Goal: Task Accomplishment & Management: Manage account settings

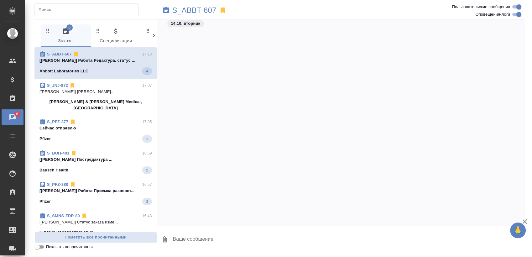
scroll to position [1463, 0]
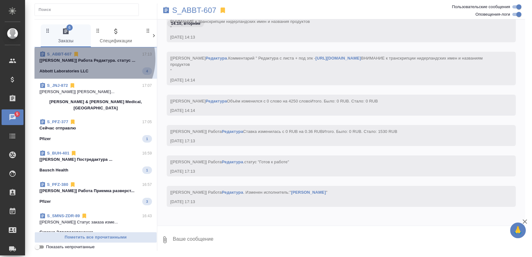
click at [93, 59] on p "[Мангул Анна] Работа Редактура. статус ..." at bounding box center [96, 60] width 113 height 6
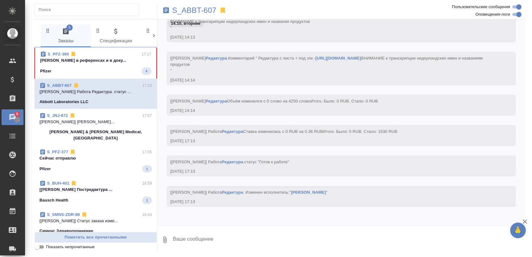
click at [103, 61] on p "Сергеева Анастасия в референсах и в доку..." at bounding box center [95, 60] width 111 height 6
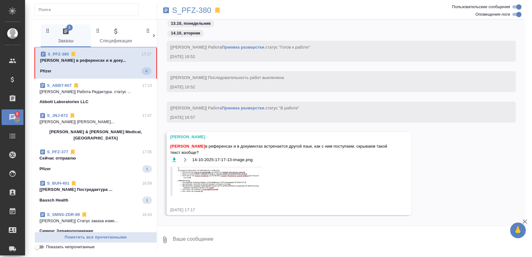
scroll to position [3270, 0]
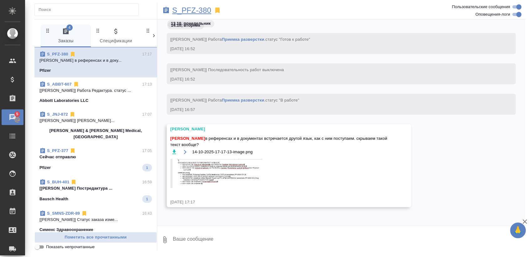
click at [200, 8] on p "S_PFZ-380" at bounding box center [191, 10] width 39 height 6
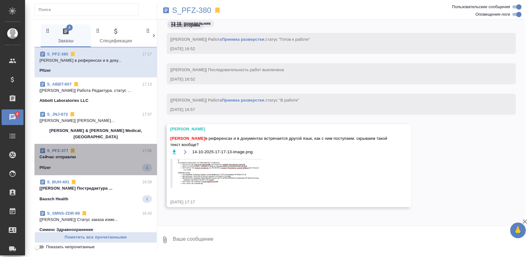
click at [100, 148] on div "S_PFZ-377 17:05" at bounding box center [96, 151] width 113 height 6
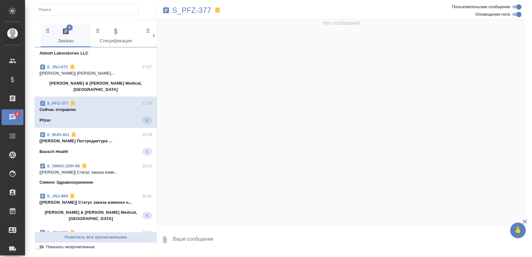
scroll to position [70, 0]
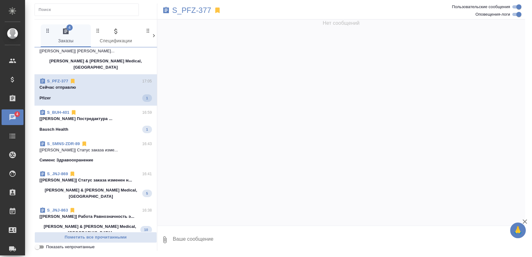
click at [113, 118] on span "S_BUH-401 16:59 [Кушниров Алексей] Работа Постредактура ... Bausch Health 1" at bounding box center [96, 121] width 113 height 24
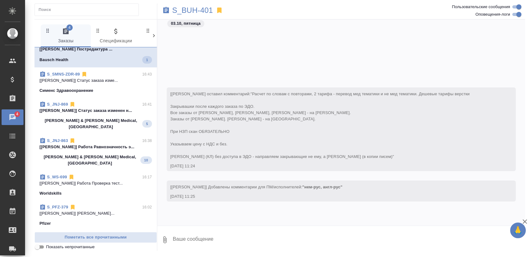
scroll to position [5872, 0]
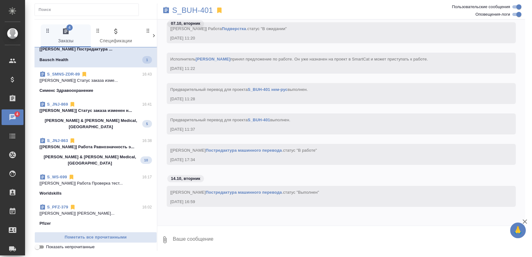
click at [112, 118] on div "Johnson & Johnson Medical, Russia 5" at bounding box center [96, 124] width 113 height 13
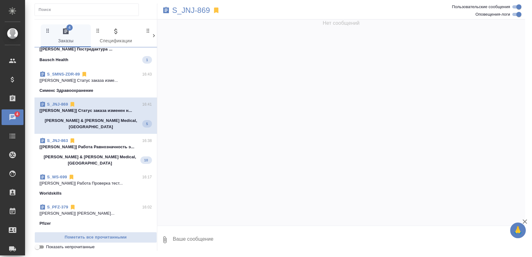
scroll to position [0, 0]
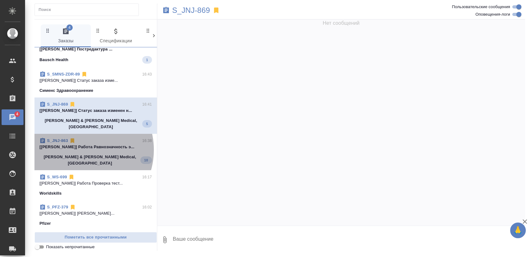
click at [79, 144] on p "[Усманова Ольга] Работа Равнозначность э..." at bounding box center [96, 147] width 113 height 6
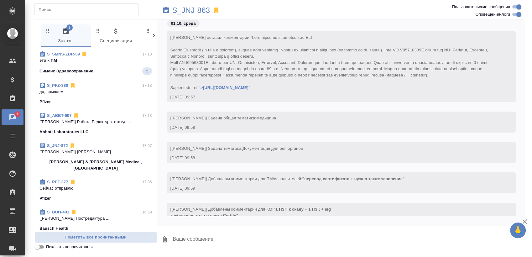
click at [105, 65] on span "S_SMNS-ZDR-89 17:18 это к ПМ Сименс Здравоохранение 1" at bounding box center [96, 63] width 113 height 24
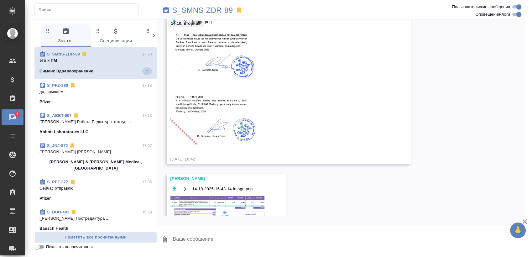
scroll to position [601, 0]
click at [517, 16] on input "Оповещения-логи" at bounding box center [519, 15] width 23 height 8
checkbox input "false"
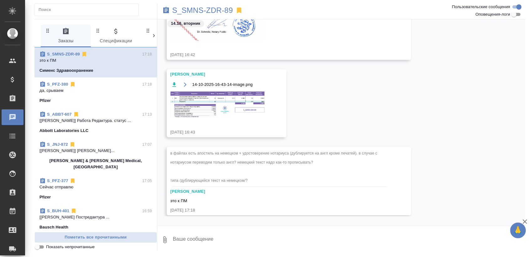
scroll to position [162, 0]
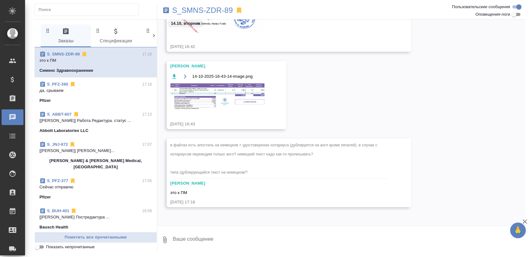
click at [238, 239] on textarea at bounding box center [348, 239] width 353 height 21
click at [201, 7] on p "S_SMNS-ZDR-89" at bounding box center [202, 10] width 61 height 6
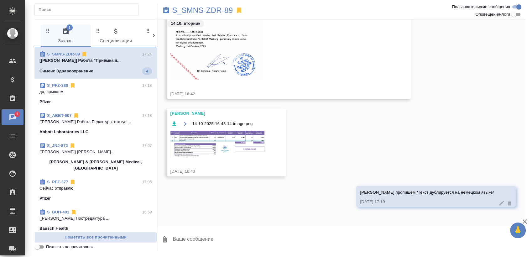
click at [102, 64] on span "S_SMNS-ZDR-89 17:24 [Никифорова Валерия] Работа "Приёмка п... Сименс Здравоохра…" at bounding box center [96, 63] width 113 height 24
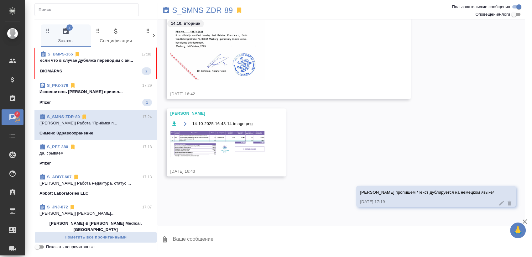
click at [99, 64] on span "S_BMPS-165 17:30 если что в случае дубляжа переводим с ан... BIOMAPAS 2" at bounding box center [95, 63] width 111 height 24
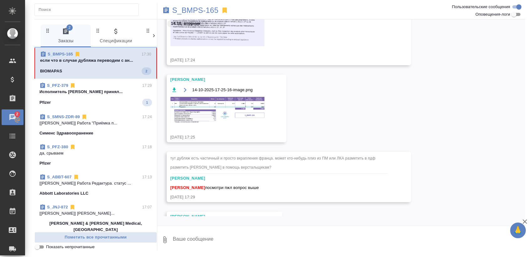
scroll to position [108, 0]
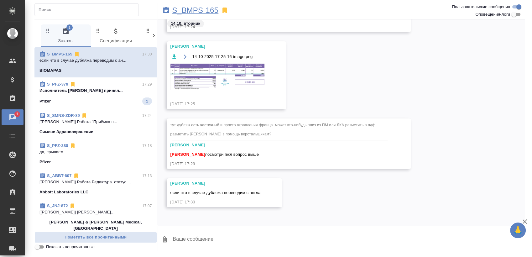
click at [197, 11] on p "S_BMPS-165" at bounding box center [195, 10] width 46 height 6
click at [108, 94] on span "S_PFZ-379 17:29 Исполнитель Бунин Данила Петрович принял... Pfizer 1" at bounding box center [96, 93] width 113 height 24
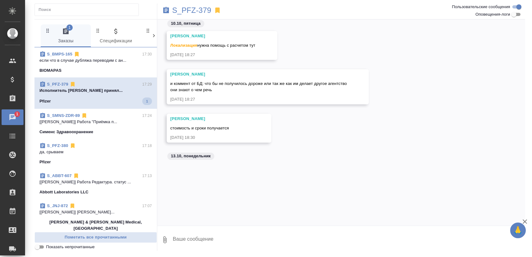
scroll to position [2303, 0]
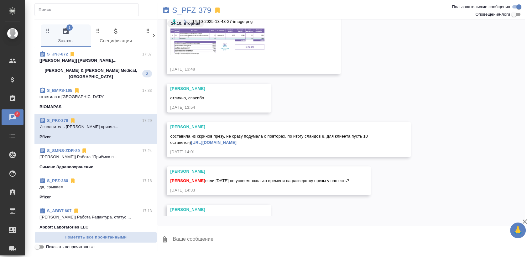
click at [121, 70] on div "Johnson & Johnson Medical, Russia 2" at bounding box center [96, 73] width 113 height 13
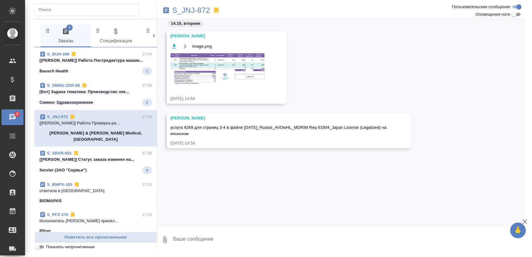
click at [110, 150] on div "S_SRVR-691 17:38" at bounding box center [96, 153] width 113 height 6
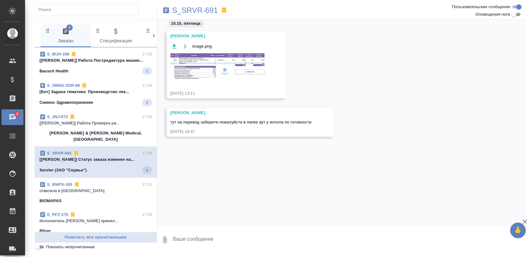
click at [117, 150] on div "S_SRVR-691 17:38" at bounding box center [96, 153] width 113 height 6
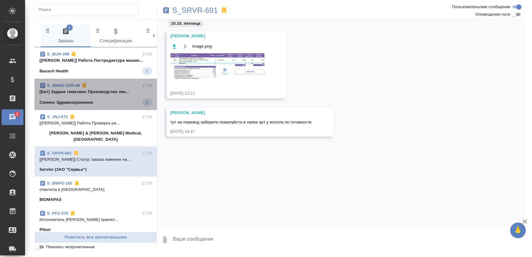
click at [110, 100] on div "Сименс Здравоохранение 2" at bounding box center [96, 103] width 113 height 8
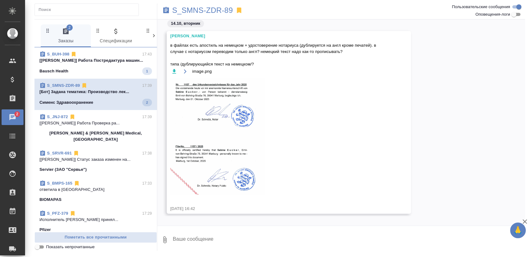
scroll to position [50, 0]
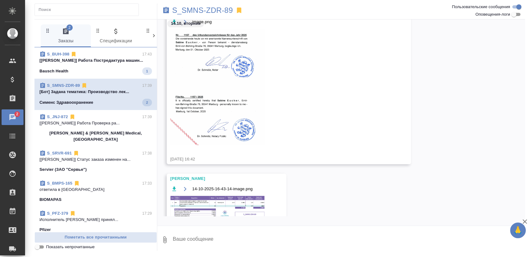
click at [117, 65] on span "S_BUH-398 17:43 [Базюк Елена] Работа Постредактура машин... Bausch Health 1" at bounding box center [96, 63] width 113 height 24
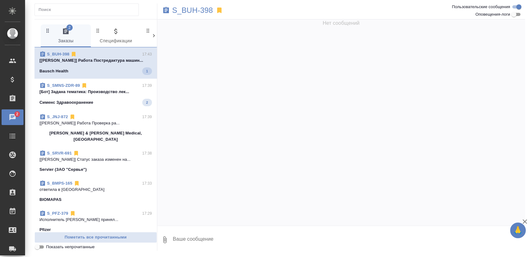
scroll to position [0, 0]
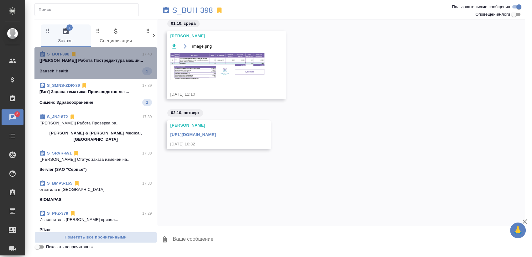
click at [117, 65] on span "S_BUH-398 17:43 [Базюк Елена] Работа Постредактура машин... Bausch Health 1" at bounding box center [96, 63] width 113 height 24
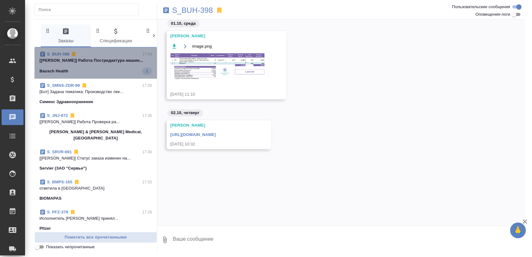
click at [117, 65] on span "S_BUH-398 17:43 [Базюк Елена] Работа Постредактура машин... Bausch Health 1" at bounding box center [96, 63] width 113 height 24
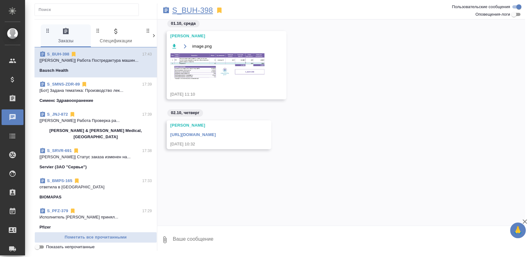
click at [209, 8] on p "S_BUH-398" at bounding box center [192, 10] width 41 height 6
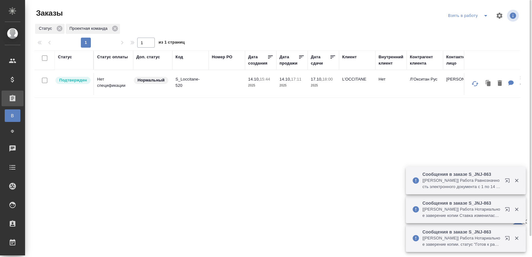
click at [198, 81] on p "S_Loccitane-520" at bounding box center [191, 82] width 30 height 13
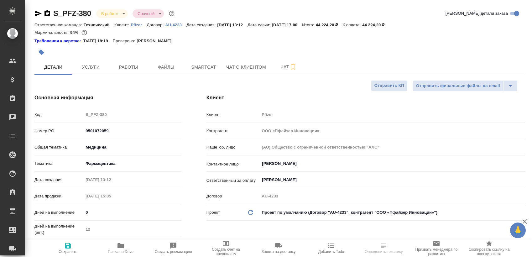
select select "RU"
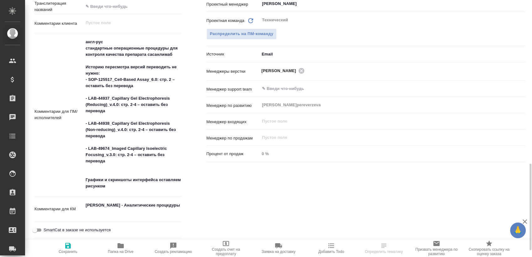
scroll to position [453, 0]
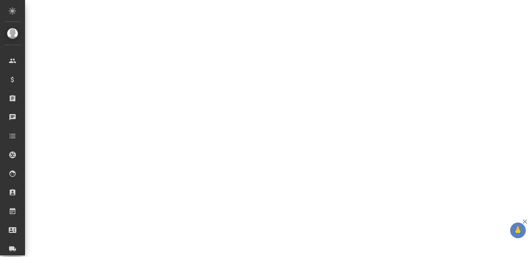
select select "RU"
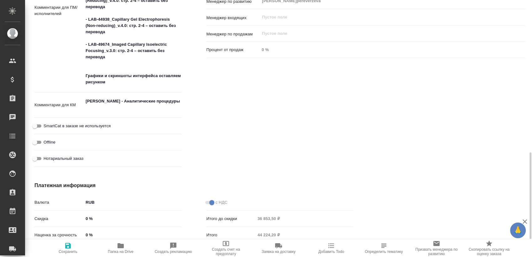
type textarea "x"
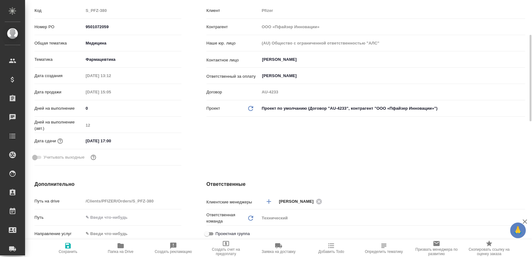
scroll to position [0, 0]
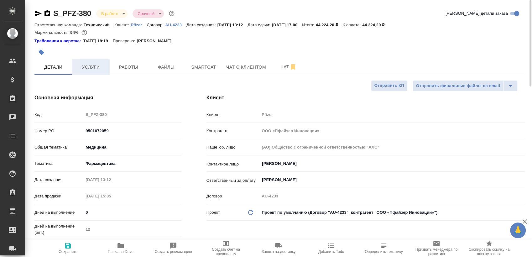
click at [100, 65] on span "Услуги" at bounding box center [91, 67] width 30 height 8
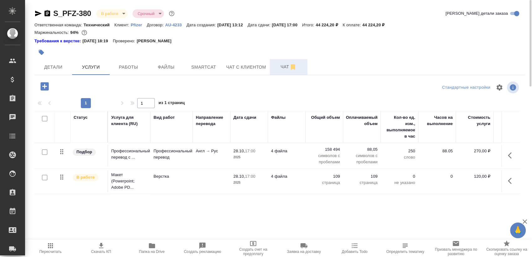
click at [275, 71] on button "Чат" at bounding box center [289, 67] width 38 height 16
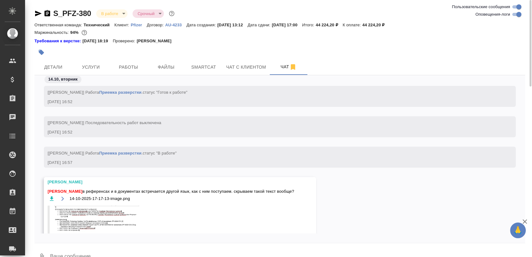
click at [519, 14] on input "Оповещения-логи" at bounding box center [519, 15] width 23 height 8
checkbox input "false"
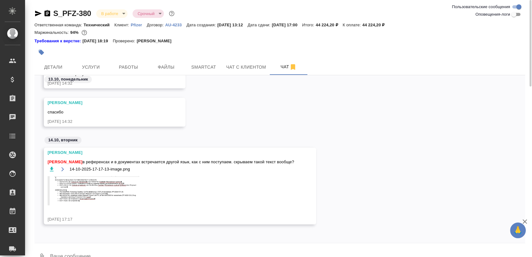
click at [88, 192] on img at bounding box center [95, 190] width 94 height 29
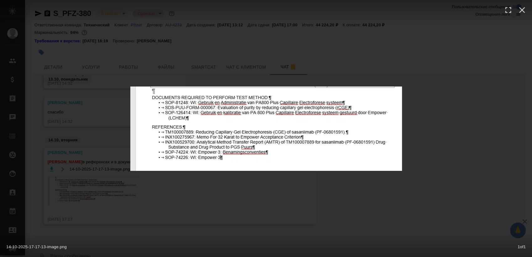
click at [178, 214] on div "14-10-2025-17-17-13-image.png 1 of 1" at bounding box center [266, 128] width 532 height 257
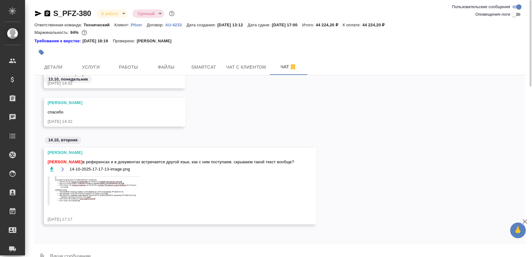
click at [111, 193] on img at bounding box center [95, 190] width 94 height 29
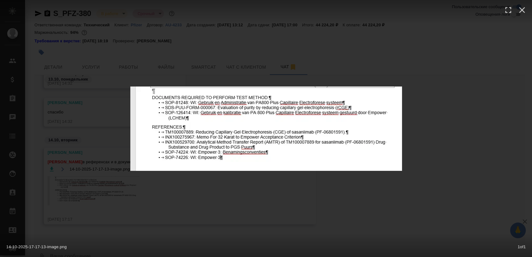
click at [125, 230] on div "14-10-2025-17-17-13-image.png 1 of 1" at bounding box center [266, 128] width 532 height 257
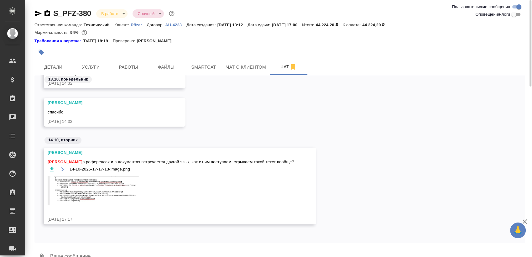
scroll to position [14, 0]
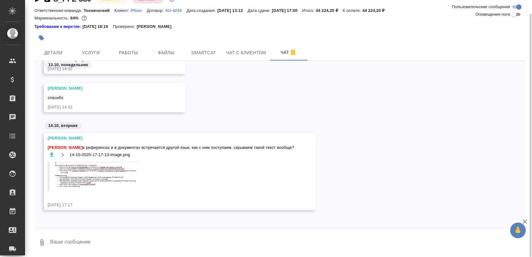
click at [106, 252] on textarea at bounding box center [288, 242] width 476 height 21
type textarea "да, срываем"
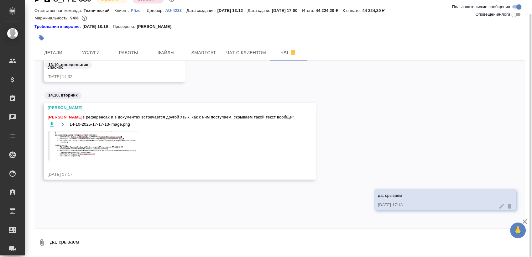
click at [500, 207] on icon at bounding box center [502, 206] width 5 height 5
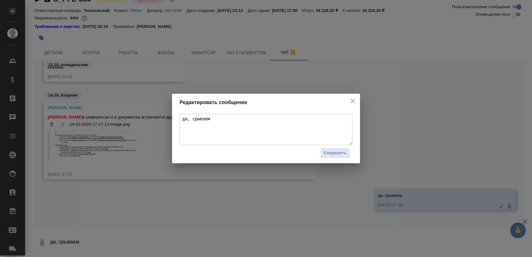
click at [194, 118] on textarea "да, срываем" at bounding box center [266, 129] width 173 height 31
type textarea "да, скрываем"
click at [341, 152] on span "Сохранить" at bounding box center [335, 153] width 23 height 7
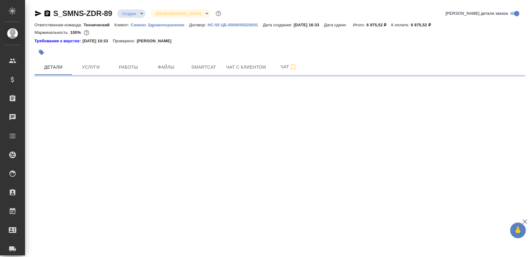
select select "RU"
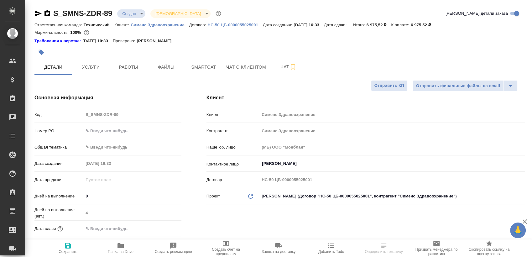
type textarea "x"
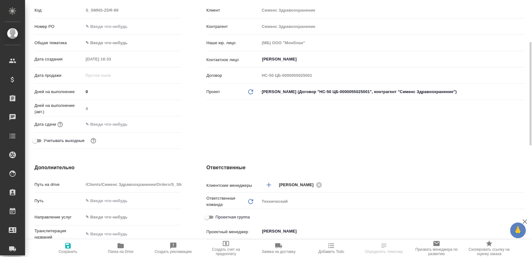
type textarea "x"
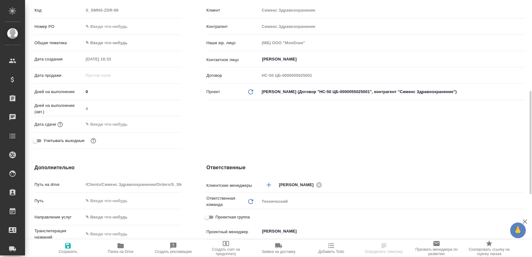
type textarea "x"
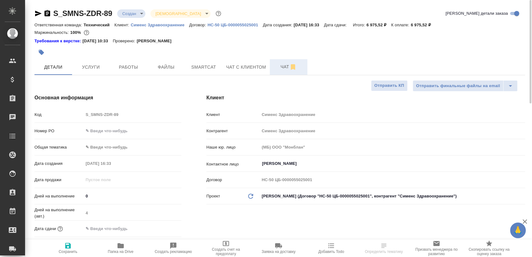
click at [270, 70] on button "Чат" at bounding box center [289, 67] width 38 height 16
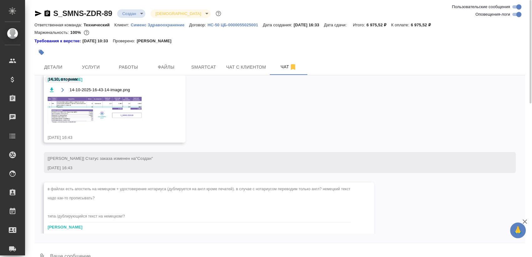
scroll to position [14, 0]
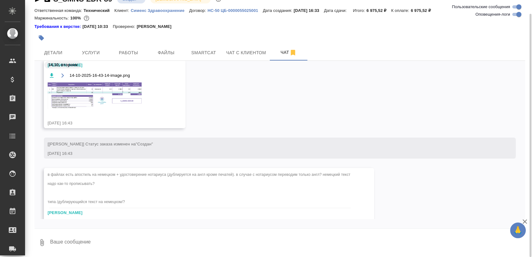
click at [113, 243] on textarea at bounding box center [288, 242] width 476 height 21
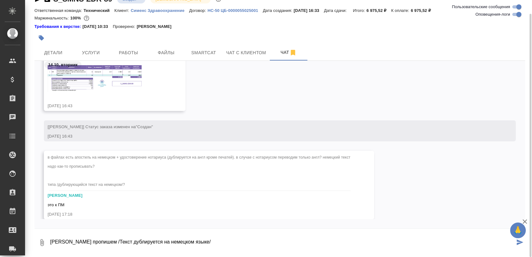
scroll to position [1436, 0]
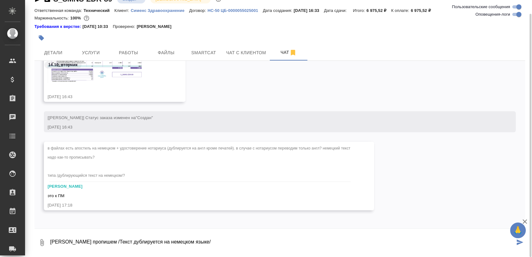
type textarea "Давай пропишем /Текст дублируется на немецком языке/"
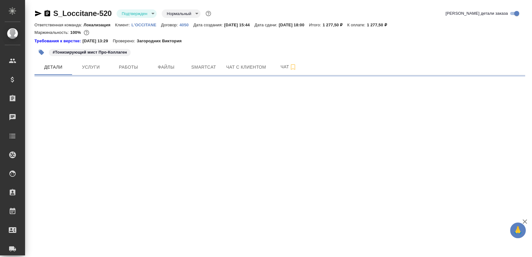
click at [123, 14] on body "🙏 .cls-1 fill:#fff; AWATERA Sergeeva Anastasia Клиенты Спецификации Заказы Чаты…" at bounding box center [266, 128] width 532 height 257
select select "RU"
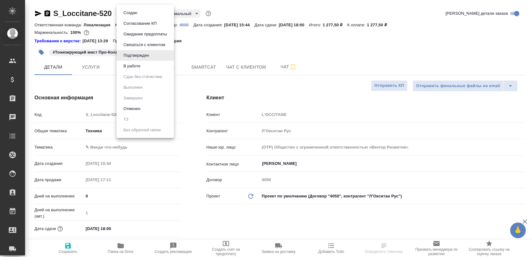
type textarea "x"
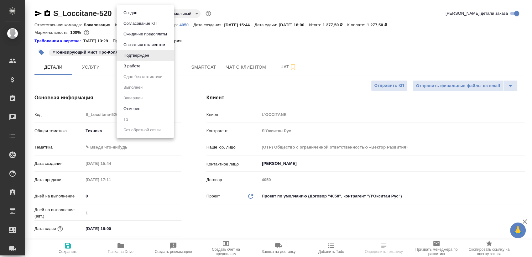
type textarea "x"
click at [148, 62] on li "В работе" at bounding box center [145, 66] width 57 height 11
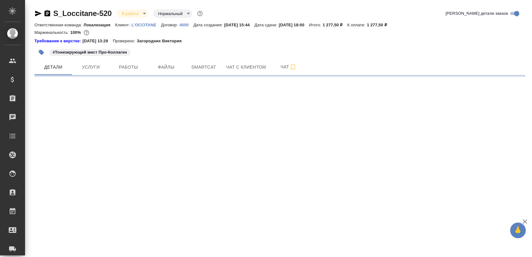
select select "RU"
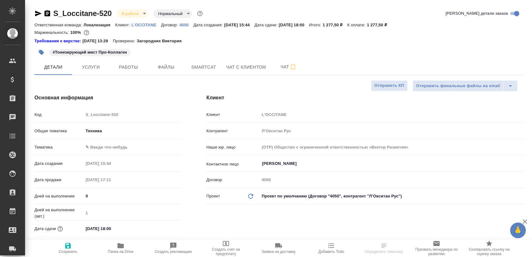
type textarea "x"
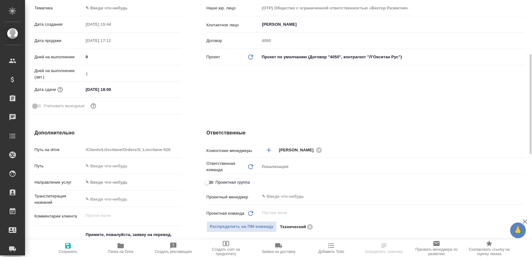
scroll to position [278, 0]
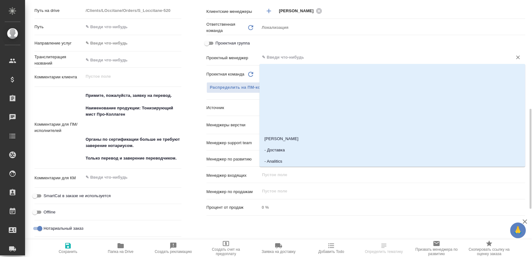
click at [310, 60] on input "text" at bounding box center [382, 58] width 241 height 8
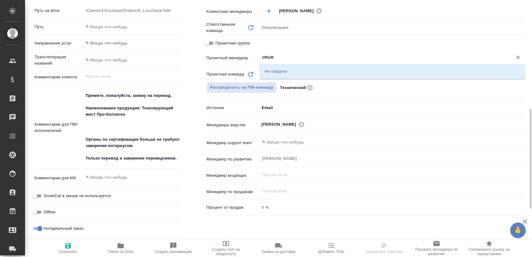
drag, startPoint x: 279, startPoint y: 66, endPoint x: 264, endPoint y: 58, distance: 17.3
click at [275, 59] on input "cthutt" at bounding box center [382, 58] width 241 height 8
click at [264, 58] on input "cthutt" at bounding box center [382, 58] width 241 height 8
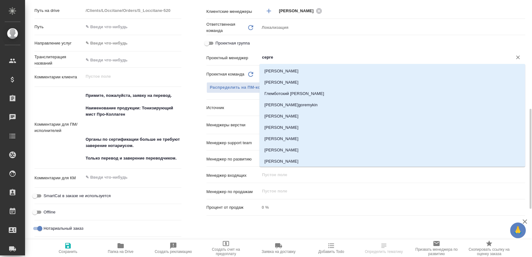
type input "сергее"
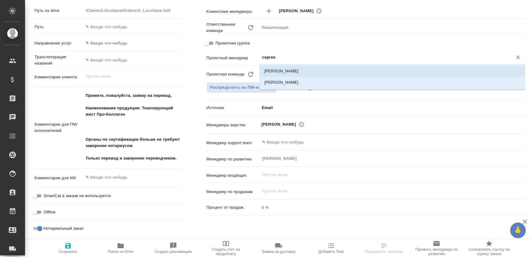
click at [277, 70] on li "Сергеева Анастасия" at bounding box center [393, 71] width 266 height 11
type textarea "x"
type input "Сергеева Анастасия"
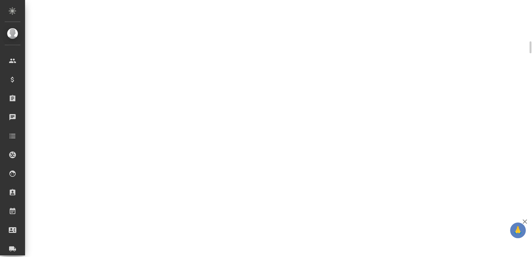
click at [63, 255] on div ".cls-1 fill:#fff; AWATERA Sergeeva Anastasia Клиенты Спецификации Заказы 0 Чаты…" at bounding box center [266, 128] width 532 height 257
select select "RU"
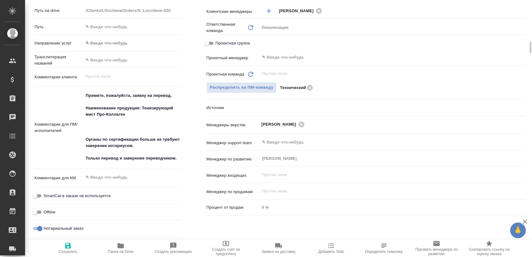
type textarea "x"
click at [279, 61] on input "text" at bounding box center [382, 58] width 241 height 8
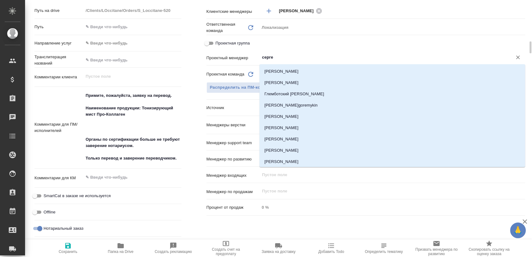
type input "сергее"
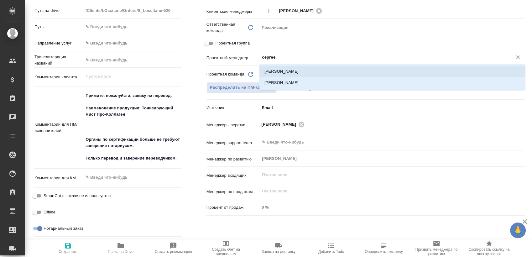
click at [278, 70] on li "Сергеева Анастасия" at bounding box center [393, 71] width 266 height 11
type textarea "x"
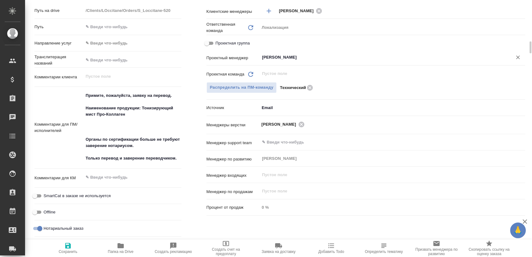
type input "Сергеева Анастасия"
click at [60, 246] on span "Сохранить" at bounding box center [67, 248] width 45 height 12
type textarea "x"
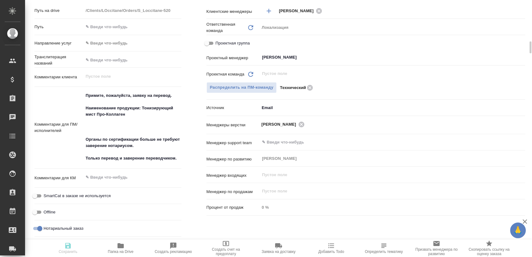
type textarea "x"
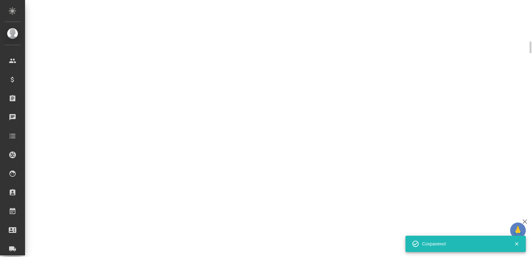
select select "RU"
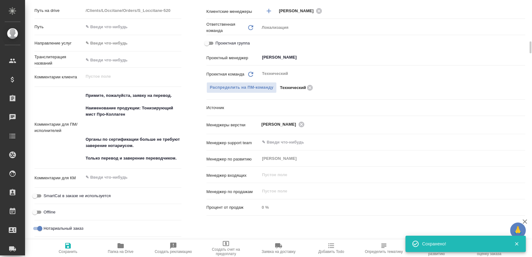
type textarea "x"
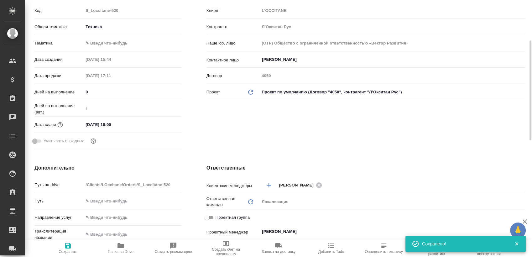
scroll to position [0, 0]
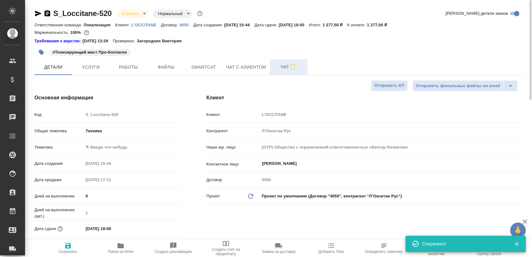
click at [277, 63] on span "Чат" at bounding box center [289, 67] width 30 height 8
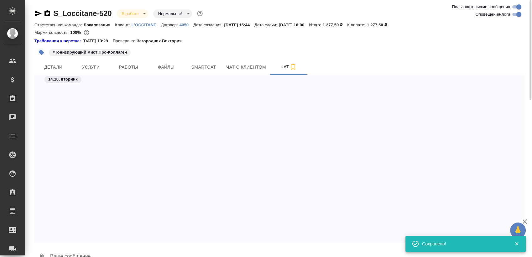
scroll to position [522, 0]
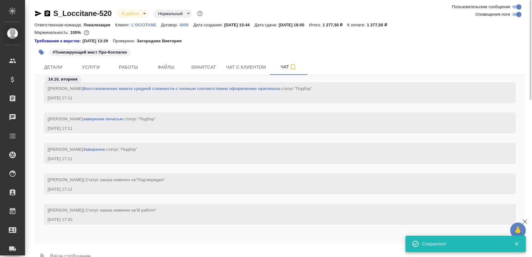
click at [517, 15] on input "Оповещения-логи" at bounding box center [519, 15] width 23 height 8
checkbox input "false"
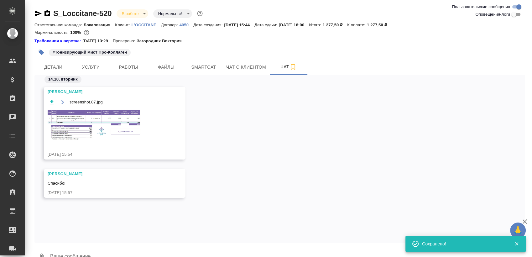
click at [83, 124] on img at bounding box center [95, 124] width 94 height 31
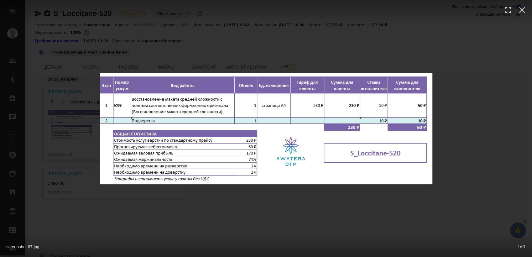
click at [254, 213] on div "screenshot.87.jpg 1 of 1" at bounding box center [266, 128] width 532 height 257
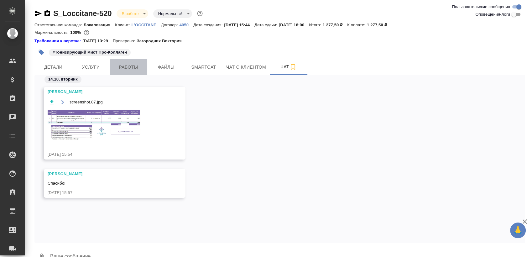
click at [126, 70] on span "Работы" at bounding box center [129, 67] width 30 height 8
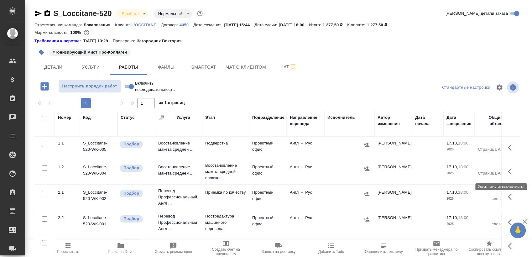
click at [502, 175] on td at bounding box center [511, 172] width 19 height 22
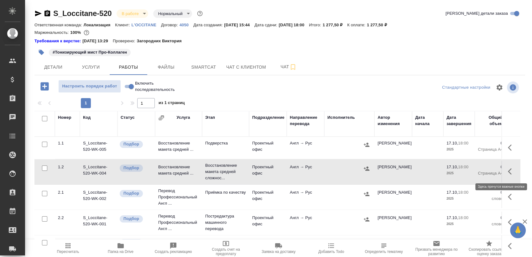
click at [508, 173] on icon "button" at bounding box center [512, 172] width 8 height 8
click at [462, 168] on icon "button" at bounding box center [466, 172] width 8 height 8
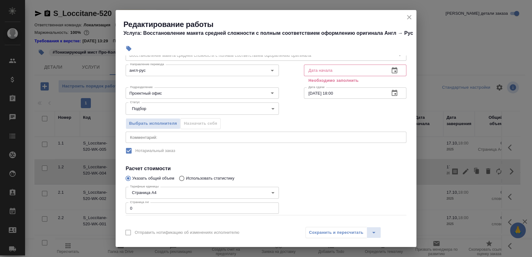
scroll to position [59, 0]
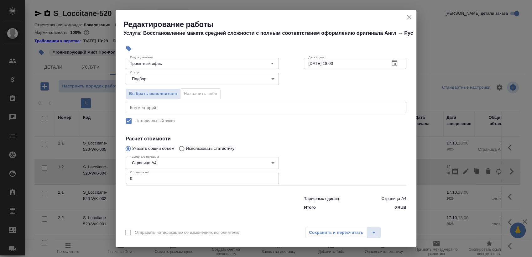
click at [156, 177] on input "0" at bounding box center [202, 178] width 153 height 11
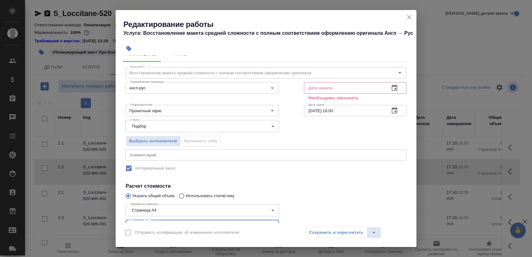
scroll to position [0, 0]
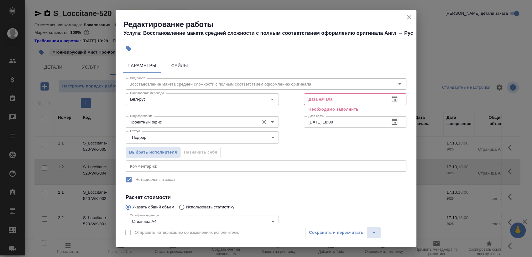
type input "1"
click at [164, 121] on input "Проектный офис" at bounding box center [192, 122] width 129 height 8
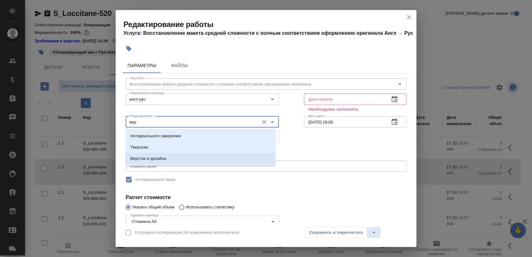
click at [162, 157] on p "Верстки и дизайна" at bounding box center [148, 159] width 36 height 6
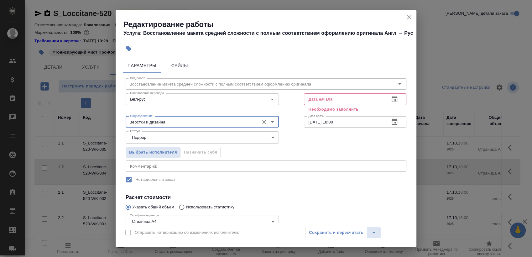
type input "Верстки и дизайна"
click at [391, 99] on icon "button" at bounding box center [395, 100] width 8 height 8
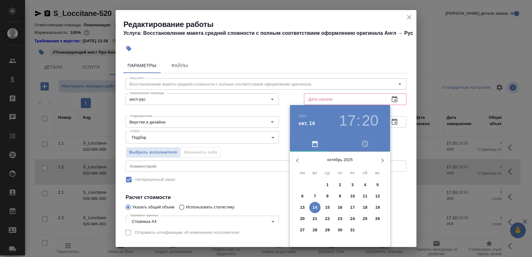
click at [312, 207] on span "14" at bounding box center [314, 207] width 11 height 6
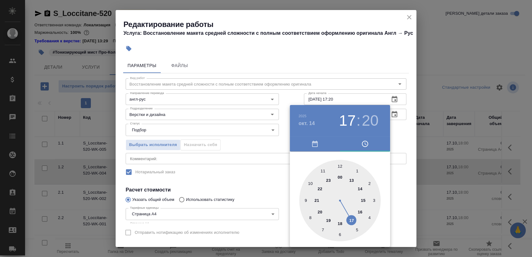
click at [349, 220] on div at bounding box center [340, 201] width 82 height 82
click at [341, 231] on div at bounding box center [340, 201] width 82 height 82
type input "14.10.2025 17:30"
drag, startPoint x: 392, startPoint y: 133, endPoint x: 400, endPoint y: 129, distance: 8.8
click at [394, 132] on div at bounding box center [266, 128] width 532 height 257
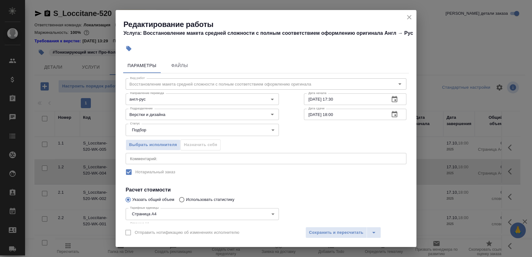
click at [393, 109] on button "button" at bounding box center [394, 114] width 15 height 15
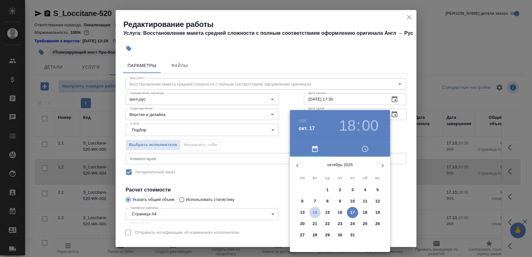
click at [315, 212] on p "14" at bounding box center [315, 212] width 5 height 6
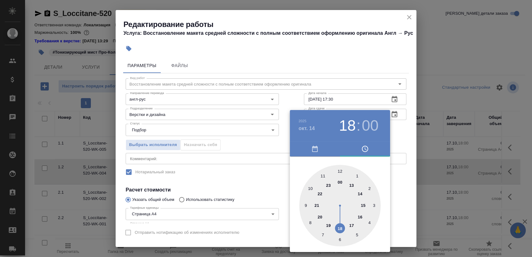
click at [339, 226] on div at bounding box center [340, 206] width 82 height 82
click at [339, 239] on div at bounding box center [340, 206] width 82 height 82
type input "14.10.2025 18:30"
click at [399, 123] on div at bounding box center [266, 128] width 532 height 257
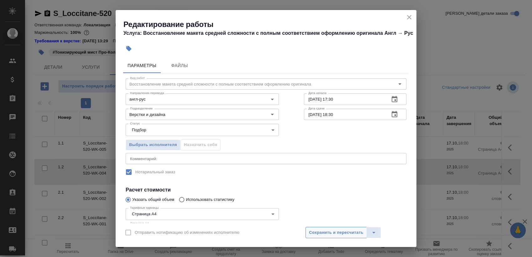
click at [331, 233] on span "Сохранить и пересчитать" at bounding box center [336, 232] width 55 height 7
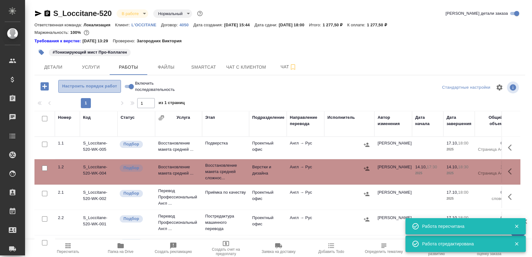
click at [95, 85] on span "Настроить порядок работ" at bounding box center [90, 86] width 56 height 7
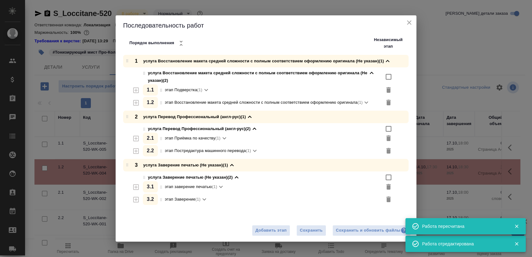
click at [132, 90] on div "услуга Восстановление макета средней сложности с полным соответствием оформлени…" at bounding box center [274, 88] width 286 height 43
click at [133, 90] on icon "button" at bounding box center [136, 91] width 8 height 8
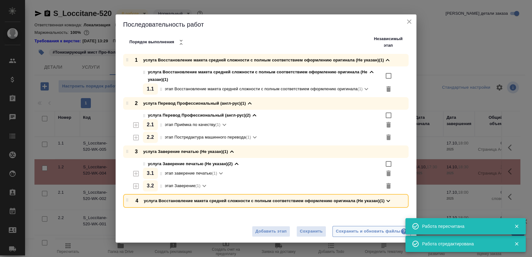
click at [373, 235] on div "Сохранить и обновить файлы" at bounding box center [371, 231] width 71 height 7
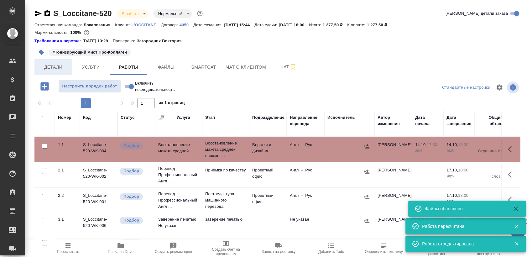
click at [55, 68] on span "Детали" at bounding box center [53, 67] width 30 height 8
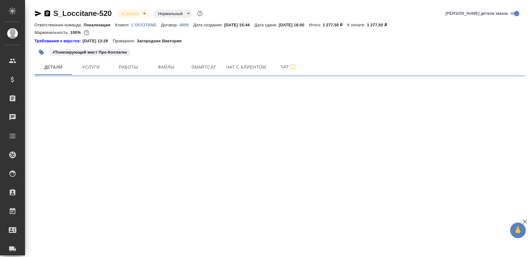
select select "RU"
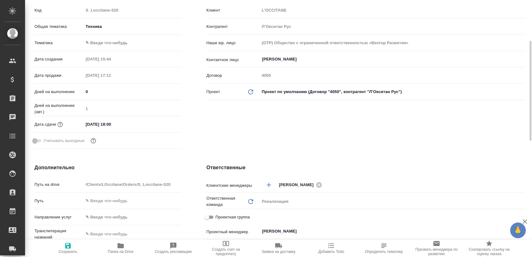
type textarea "x"
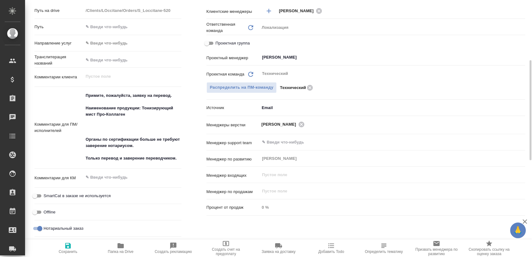
scroll to position [104, 0]
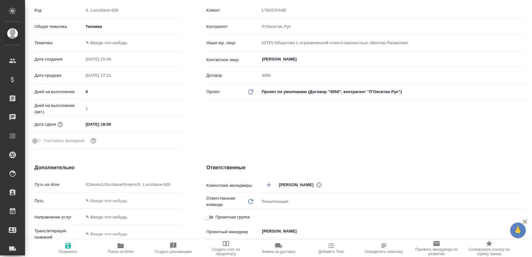
type textarea "x"
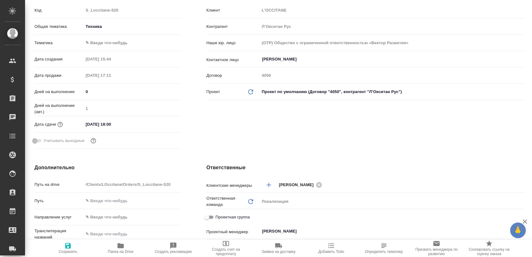
type textarea "x"
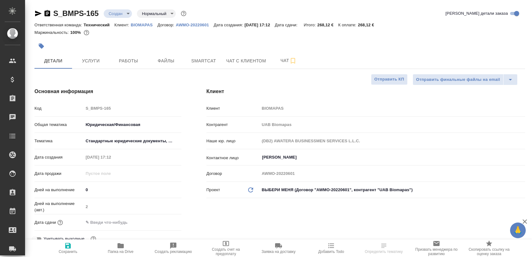
select select "RU"
click at [269, 65] on button "Чат с клиентом" at bounding box center [246, 61] width 47 height 16
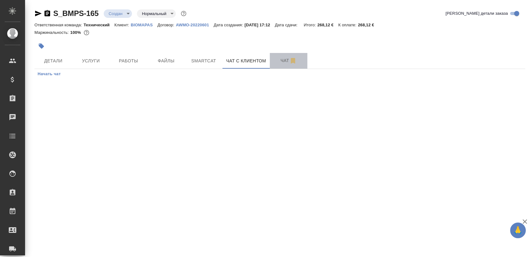
click at [272, 64] on button "Чат" at bounding box center [289, 61] width 38 height 16
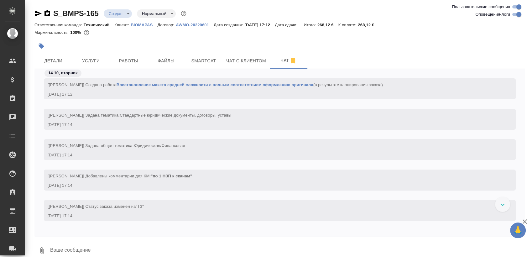
scroll to position [211, 0]
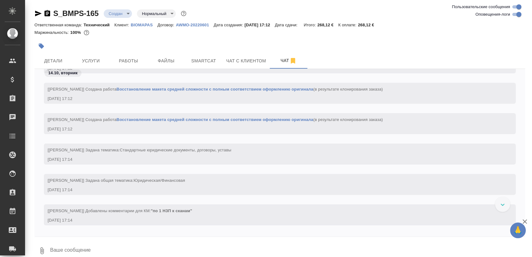
click at [517, 14] on input "Оповещения-логи" at bounding box center [519, 15] width 23 height 8
checkbox input "false"
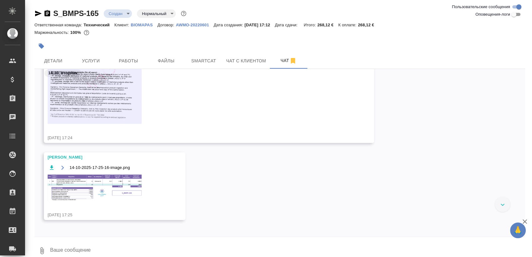
scroll to position [0, 0]
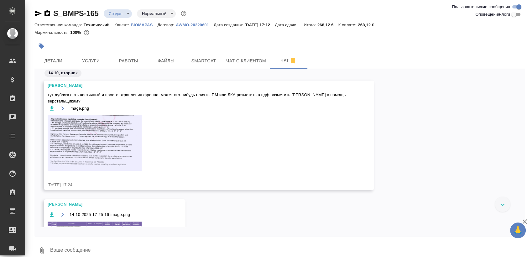
click at [55, 138] on img at bounding box center [95, 143] width 94 height 56
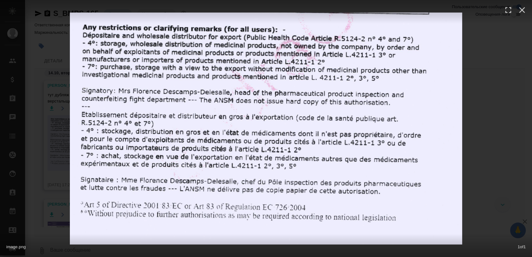
click at [510, 108] on div "image.png 1 of 1" at bounding box center [266, 128] width 532 height 257
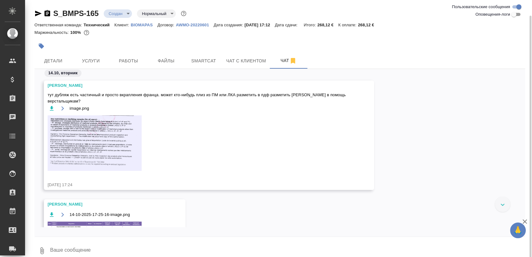
scroll to position [8, 0]
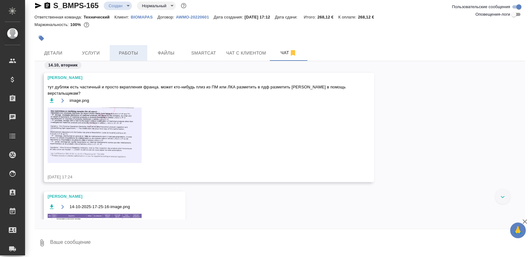
click at [130, 52] on span "Работы" at bounding box center [129, 53] width 30 height 8
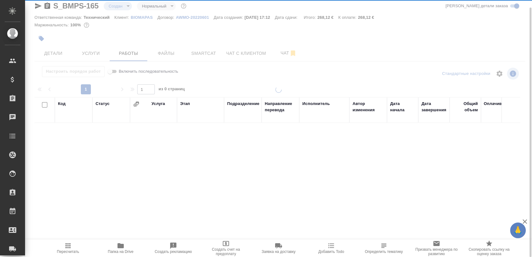
scroll to position [8, 0]
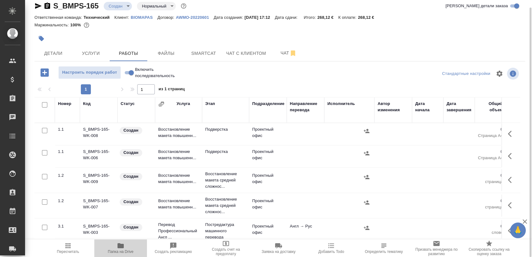
click at [125, 249] on span "Папка на Drive" at bounding box center [120, 248] width 45 height 12
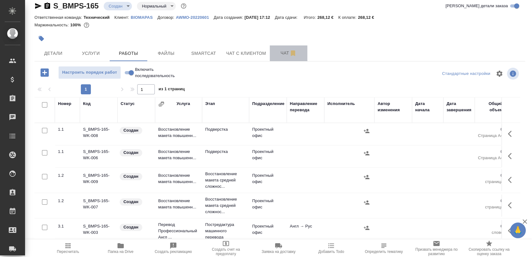
click at [280, 53] on span "Чат" at bounding box center [289, 53] width 30 height 8
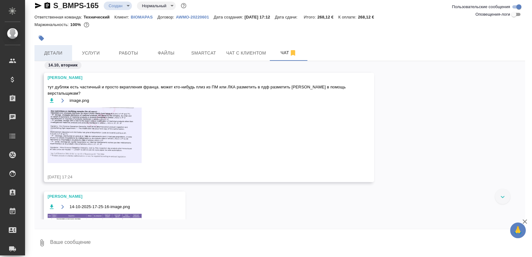
click at [66, 50] on span "Детали" at bounding box center [53, 53] width 30 height 8
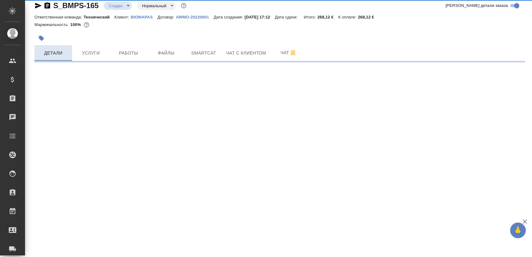
select select "RU"
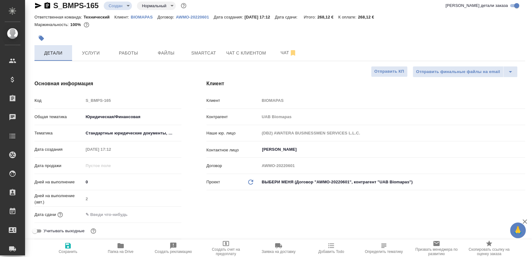
type textarea "x"
type input "Khalimova Alina"
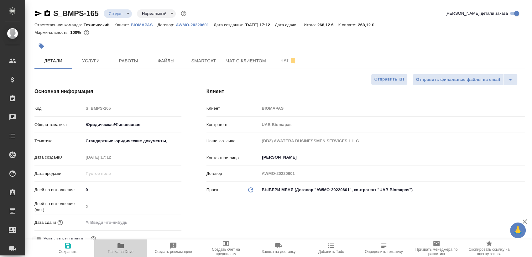
click at [130, 244] on span "Папка на Drive" at bounding box center [120, 248] width 45 height 12
type textarea "x"
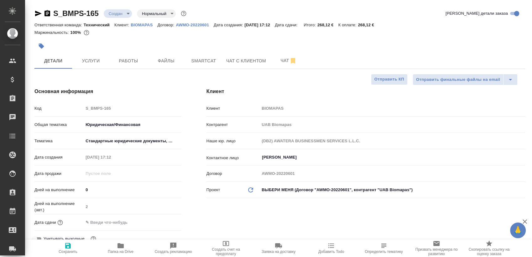
type textarea "x"
click at [40, 12] on icon "button" at bounding box center [38, 14] width 8 height 8
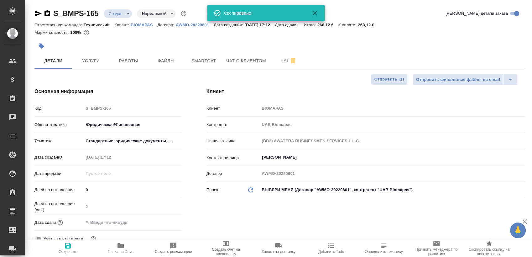
type textarea "x"
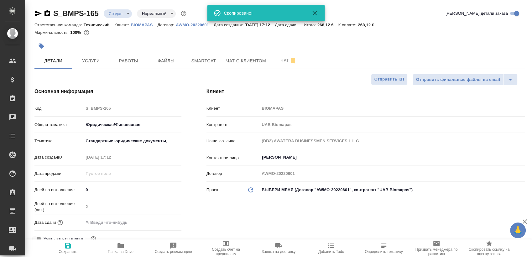
type textarea "x"
click at [266, 63] on span "Чат с клиентом" at bounding box center [246, 61] width 40 height 8
click at [283, 59] on span "Чат" at bounding box center [289, 61] width 30 height 8
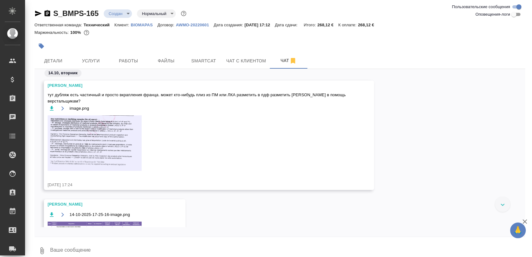
scroll to position [138, 0]
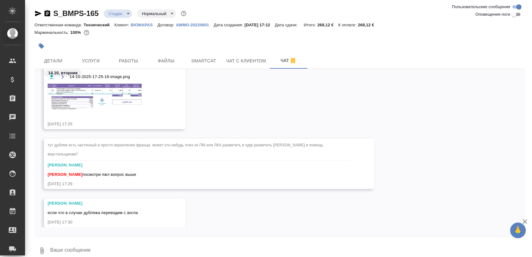
click at [145, 247] on textarea at bounding box center [288, 250] width 476 height 21
type textarea "ответила в личке"
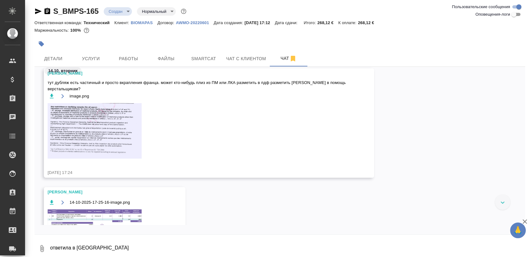
scroll to position [0, 0]
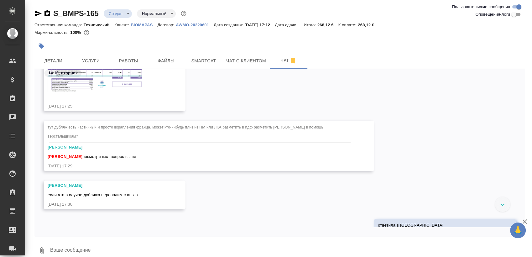
scroll to position [113, 0]
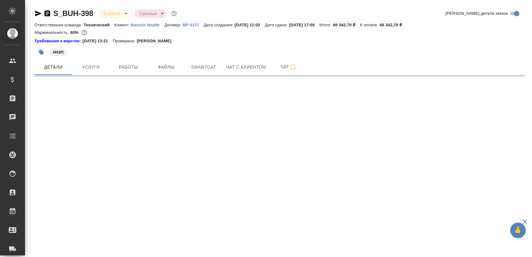
select select "RU"
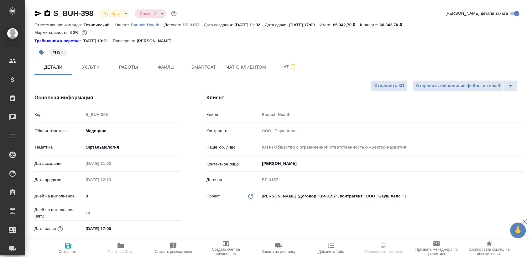
type textarea "x"
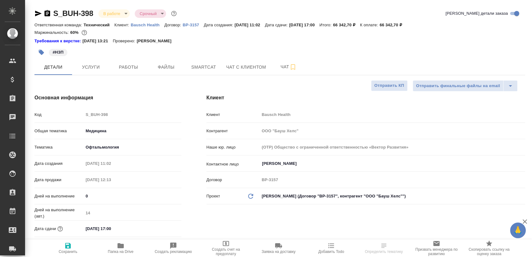
type textarea "x"
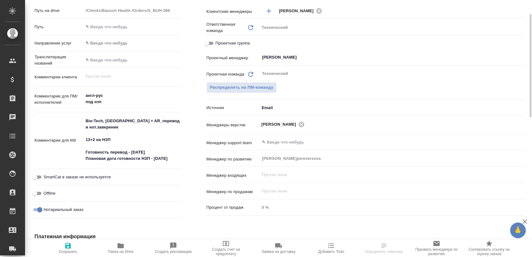
scroll to position [104, 0]
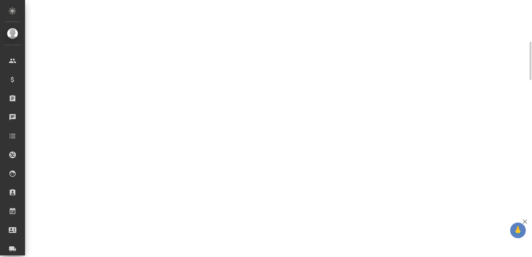
select select "RU"
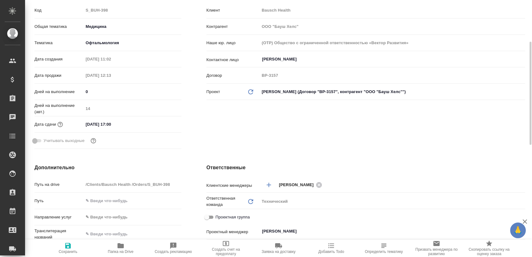
type textarea "x"
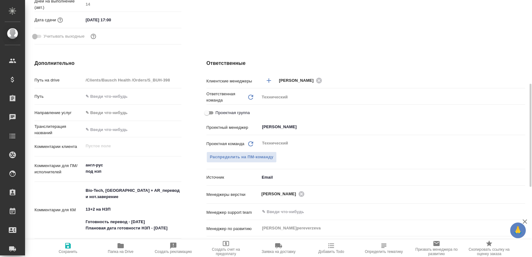
scroll to position [0, 0]
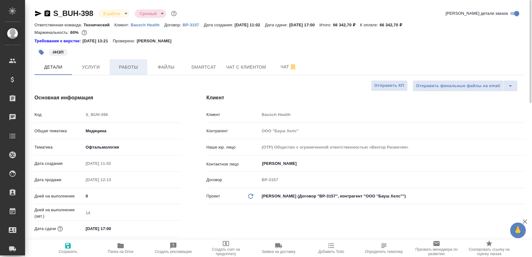
click at [142, 73] on button "Работы" at bounding box center [129, 67] width 38 height 16
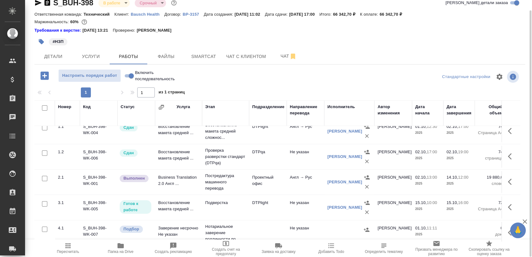
scroll to position [17, 0]
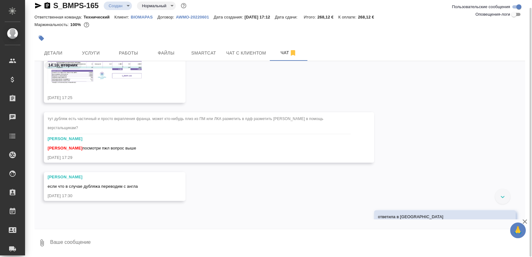
scroll to position [113, 0]
